Goal: Find specific fact: Find contact information

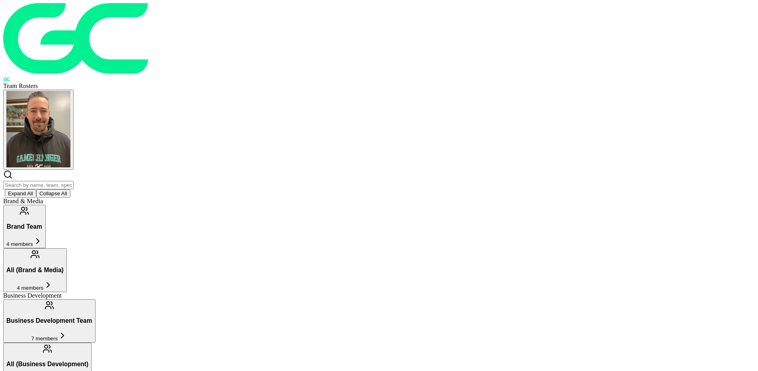
click at [74, 181] on input "text" at bounding box center [38, 185] width 70 height 8
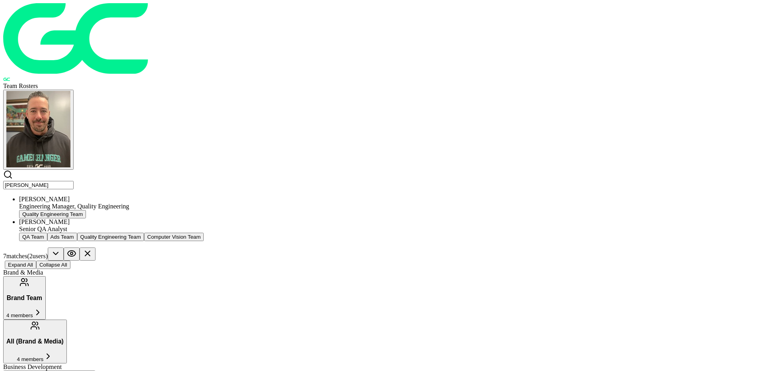
click at [203, 195] on div "[PERSON_NAME]" at bounding box center [387, 198] width 736 height 7
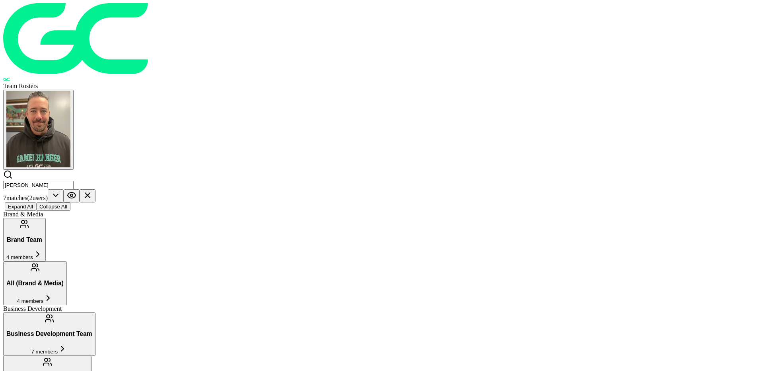
click at [74, 181] on input "[PERSON_NAME]" at bounding box center [38, 185] width 70 height 8
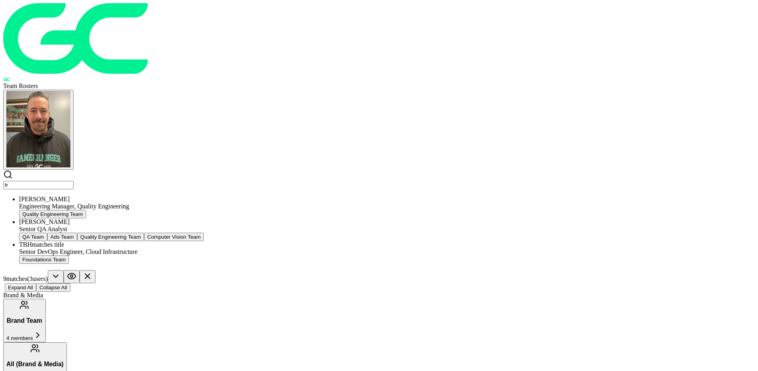
type input "f"
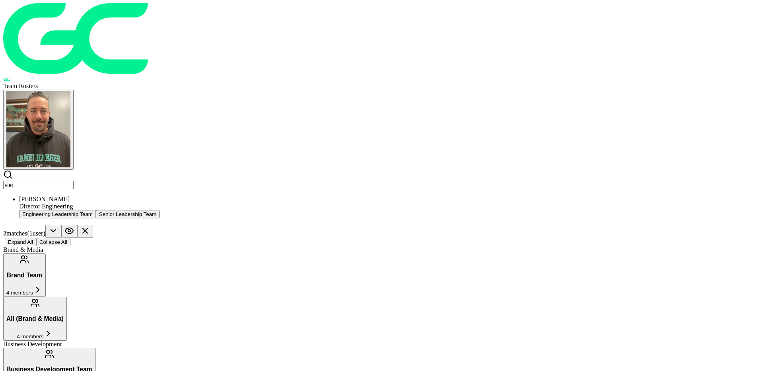
type input "viet"
click at [213, 203] on div "Director Engineering" at bounding box center [387, 206] width 736 height 7
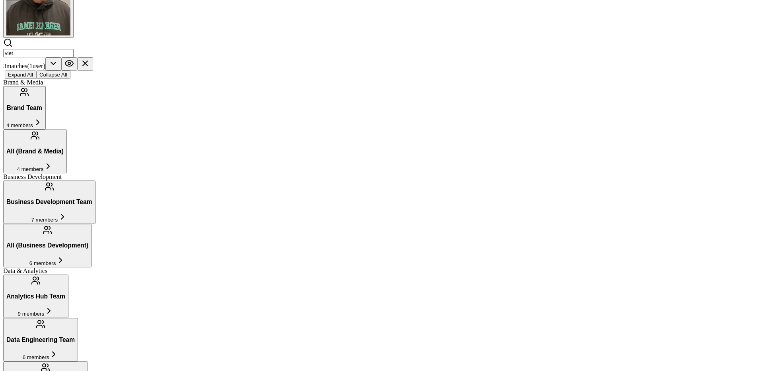
scroll to position [133, 0]
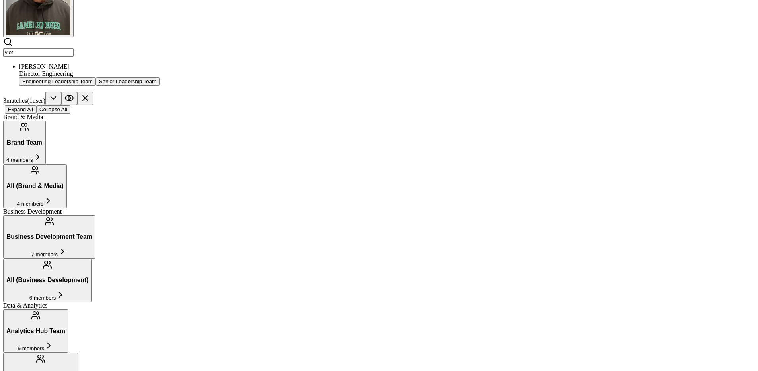
click at [198, 63] on div "[PERSON_NAME]" at bounding box center [387, 66] width 736 height 7
